Goal: Task Accomplishment & Management: Use online tool/utility

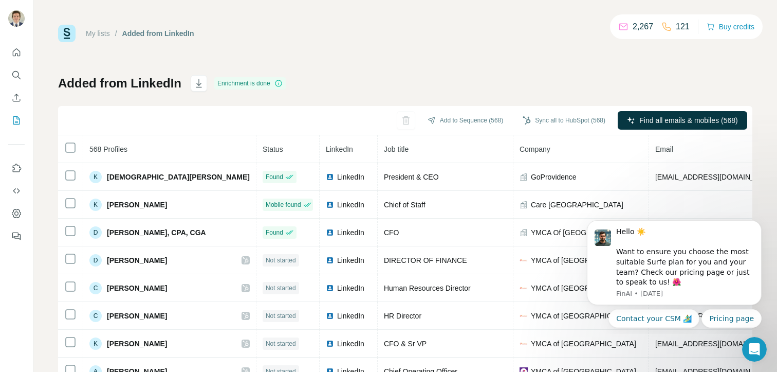
click at [581, 61] on div "My lists / Added from LinkedIn 2,267 121 Buy credits Added from LinkedIn Enrich…" at bounding box center [405, 216] width 694 height 382
click at [591, 69] on div "My lists / Added from LinkedIn 2,267 121 Buy credits Added from LinkedIn Enrich…" at bounding box center [405, 216] width 694 height 382
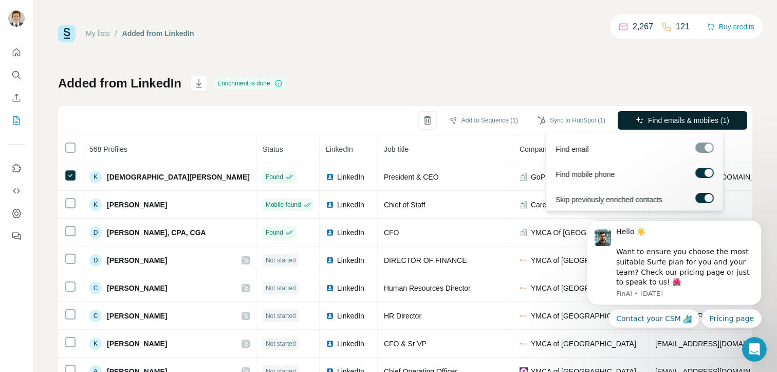
click at [670, 122] on span "Find emails & mobiles (1)" at bounding box center [688, 120] width 81 height 10
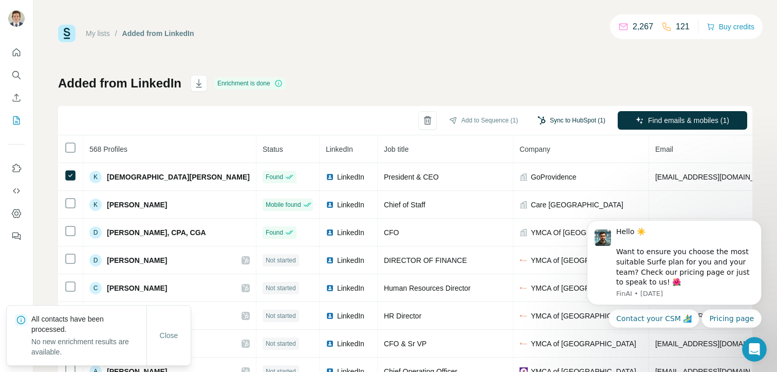
click at [541, 119] on button "Sync to HubSpot (1)" at bounding box center [572, 120] width 82 height 15
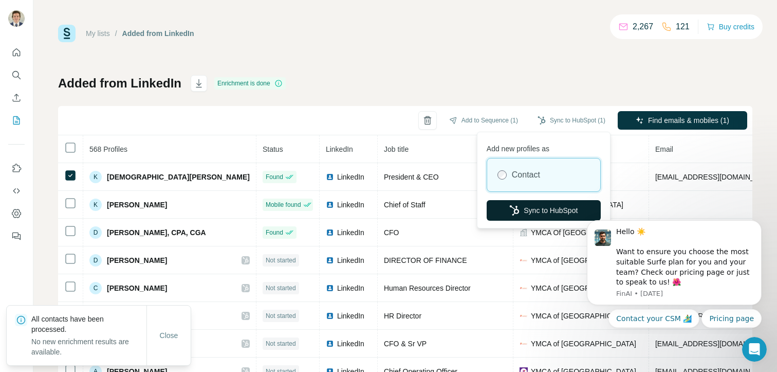
click at [548, 211] on button "Sync to HubSpot" at bounding box center [544, 210] width 114 height 21
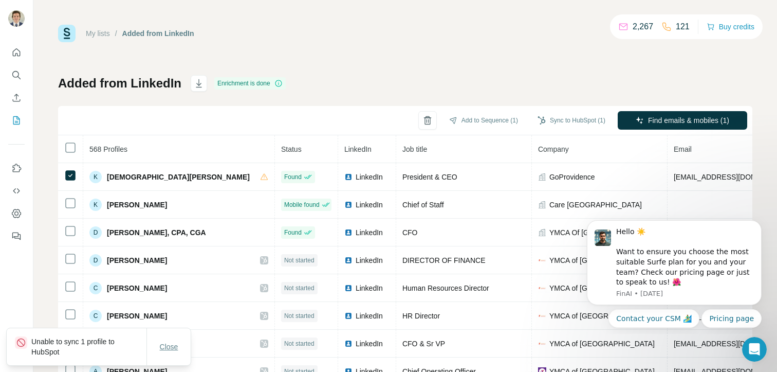
click at [164, 355] on div "Close" at bounding box center [169, 346] width 44 height 21
click at [169, 348] on span "Close" at bounding box center [169, 346] width 19 height 10
